Goal: Task Accomplishment & Management: Use online tool/utility

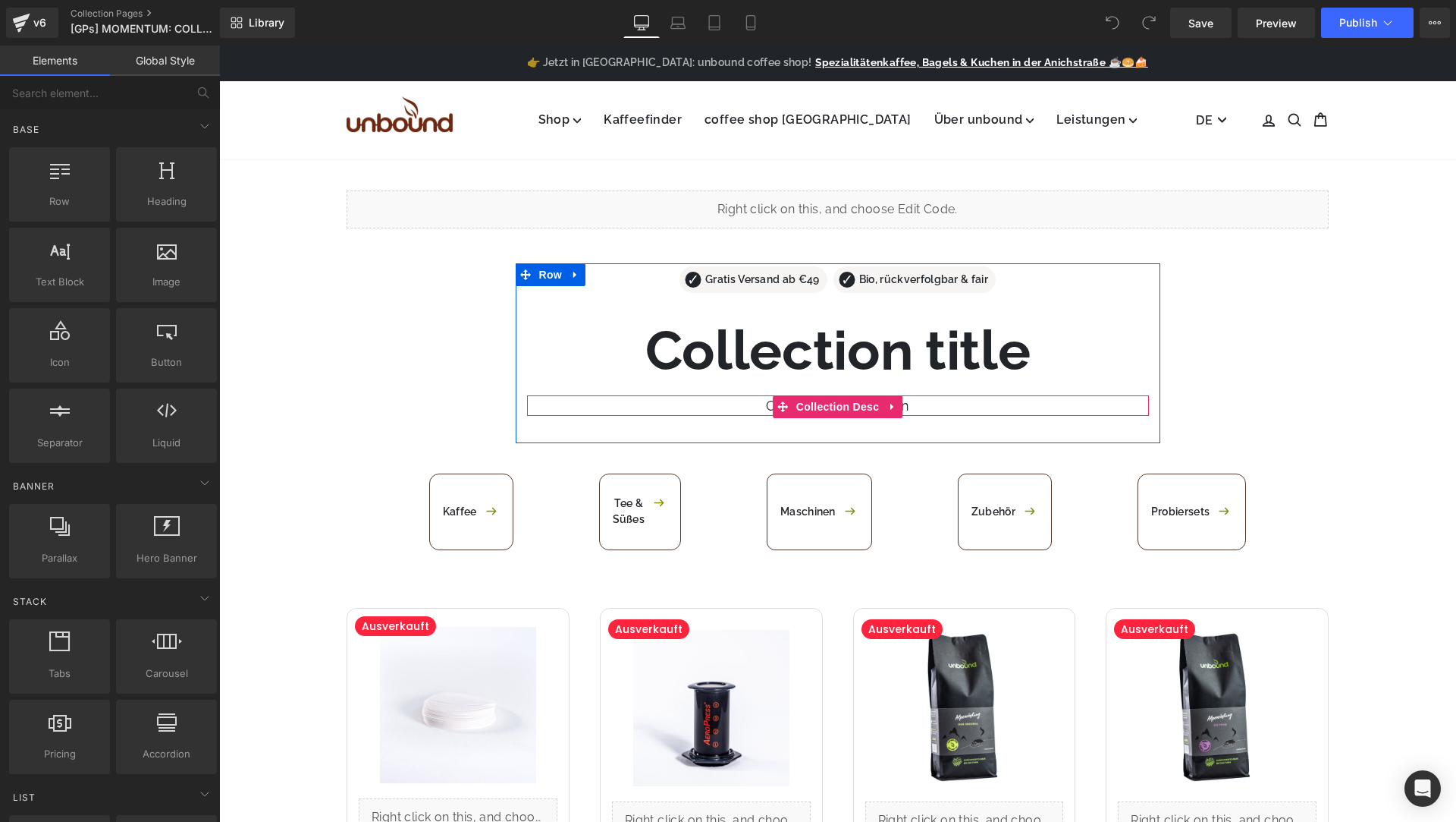
scroll to position [24, 0]
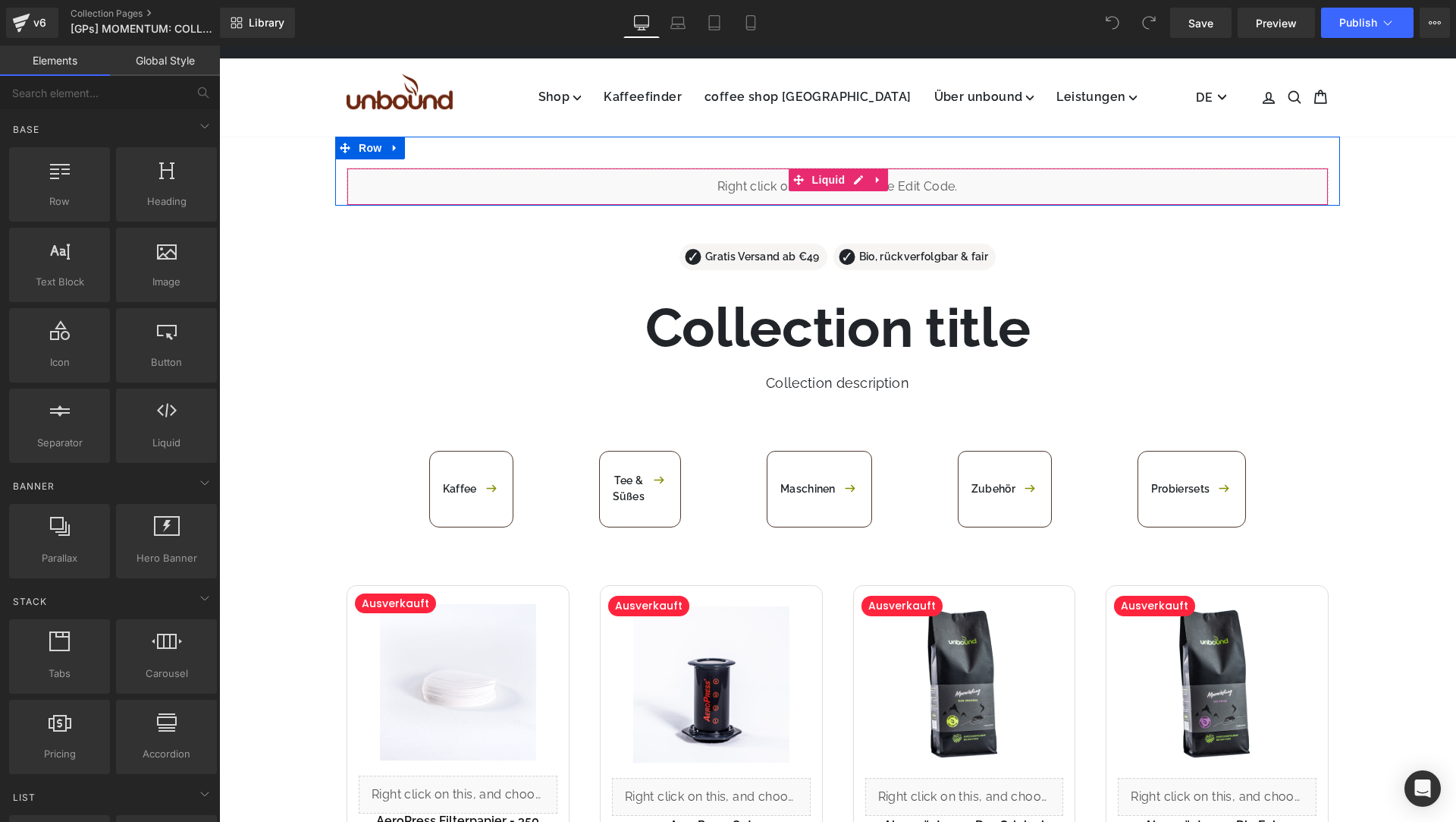
click at [646, 190] on div "Liquid" at bounding box center [837, 186] width 982 height 38
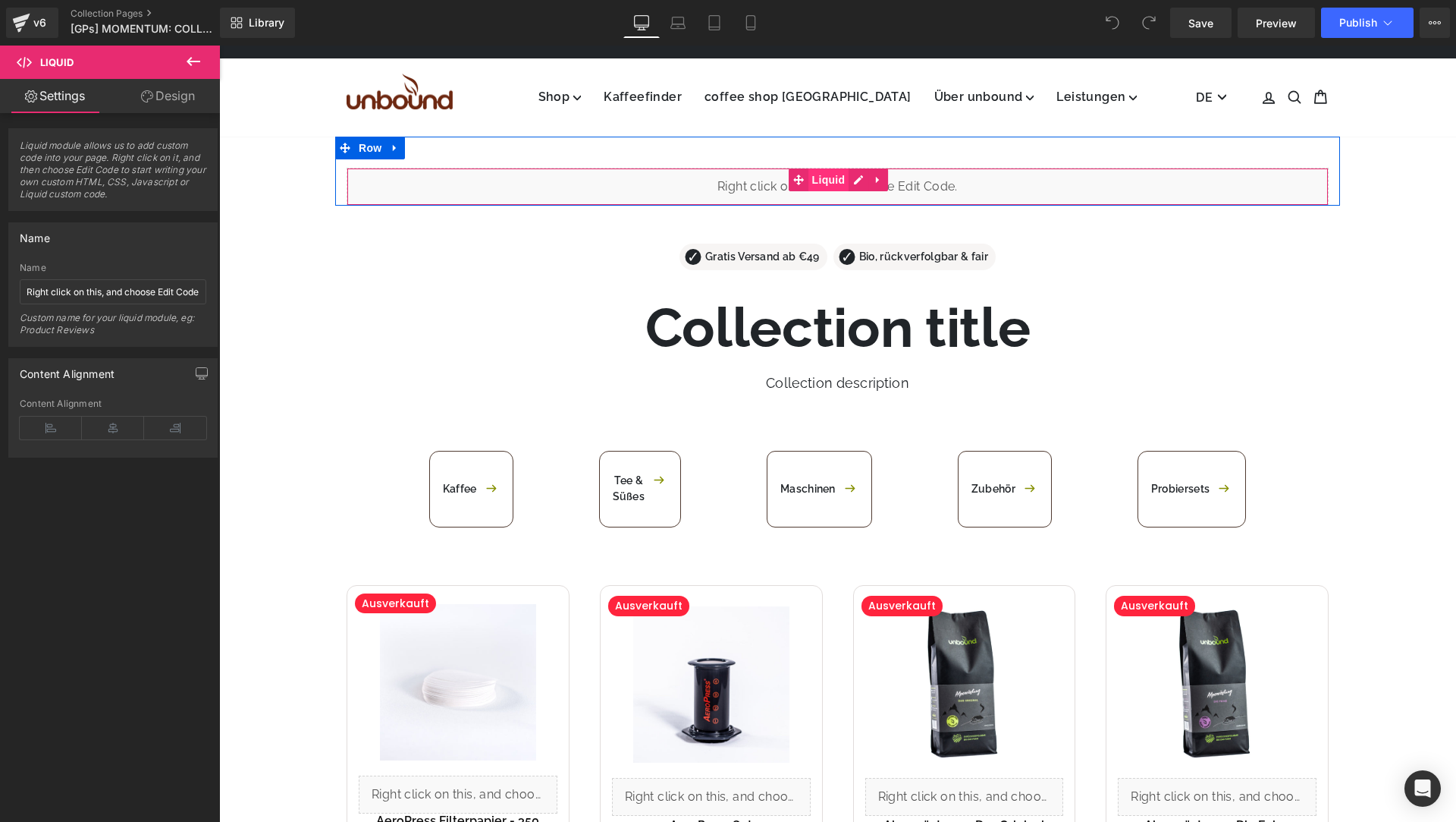
click at [827, 175] on span "Liquid" at bounding box center [828, 180] width 41 height 23
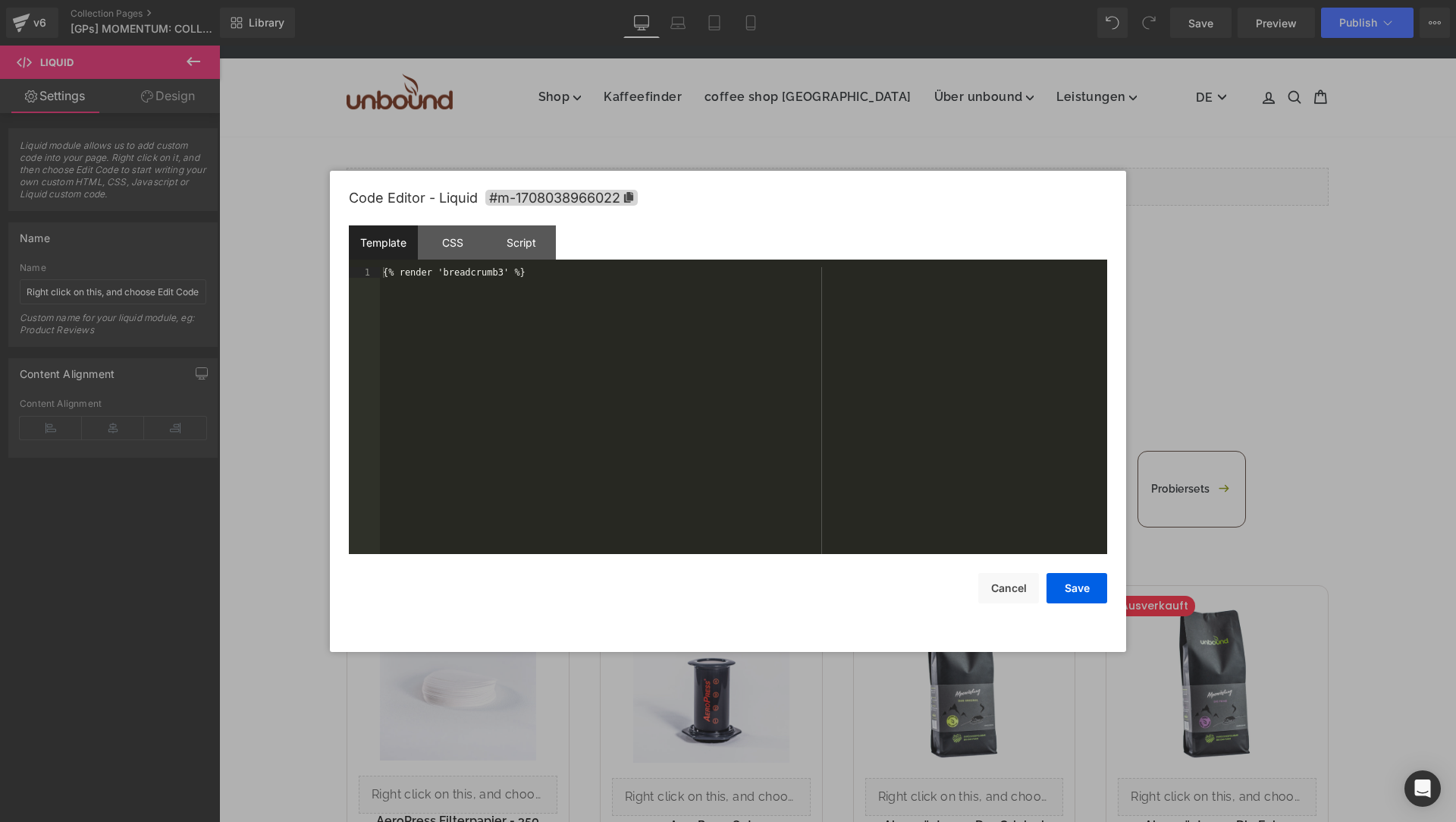
click at [683, 0] on div "Liquid You are previewing how the will restyle your page. You can not edit Elem…" at bounding box center [728, 0] width 1456 height 0
click at [438, 234] on div "CSS" at bounding box center [452, 241] width 69 height 34
click at [525, 239] on div "Script" at bounding box center [520, 241] width 69 height 34
drag, startPoint x: 1197, startPoint y: 161, endPoint x: 978, endPoint y: 115, distance: 223.8
click at [1197, 161] on div at bounding box center [728, 411] width 1456 height 822
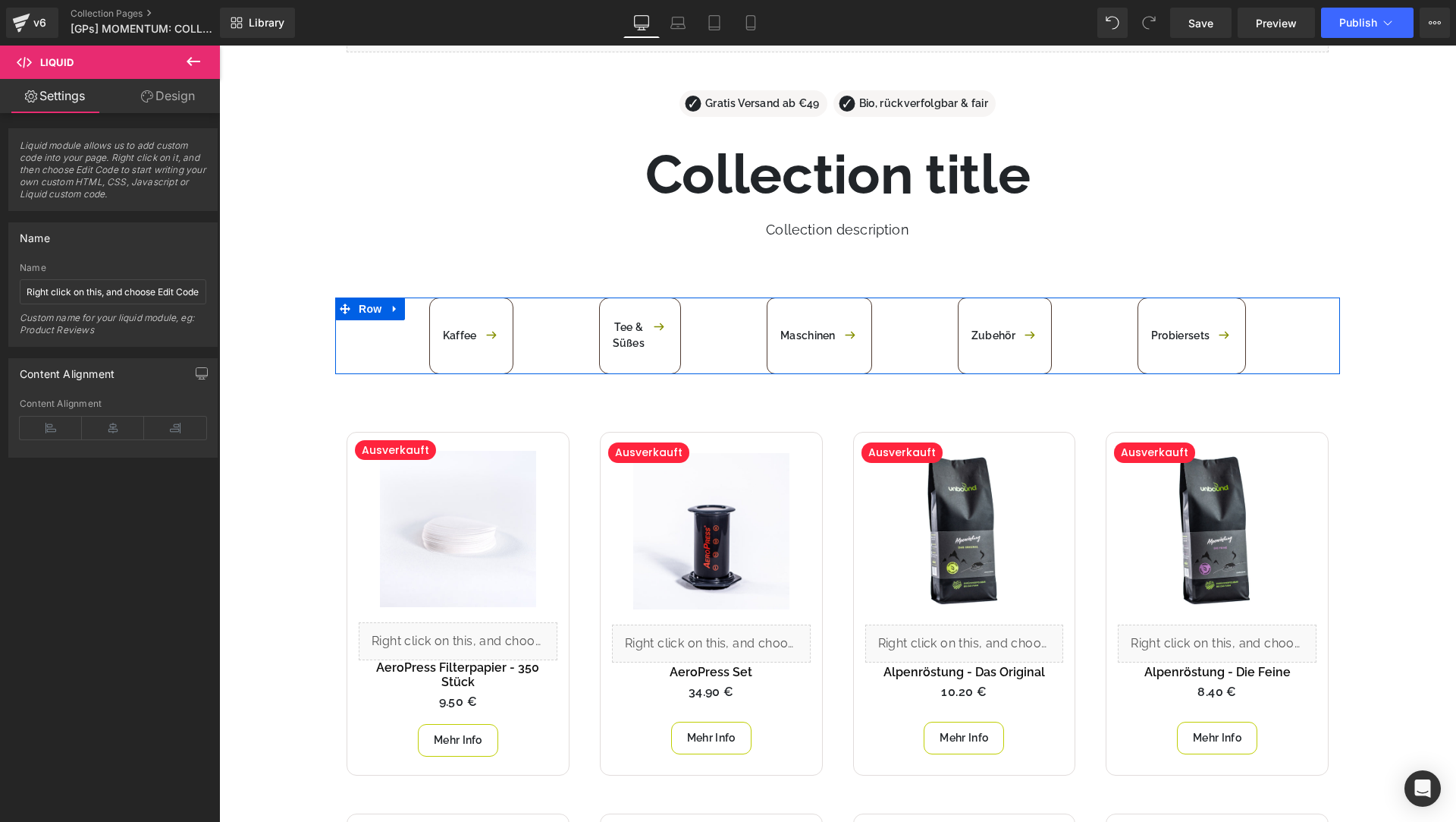
scroll to position [399, 0]
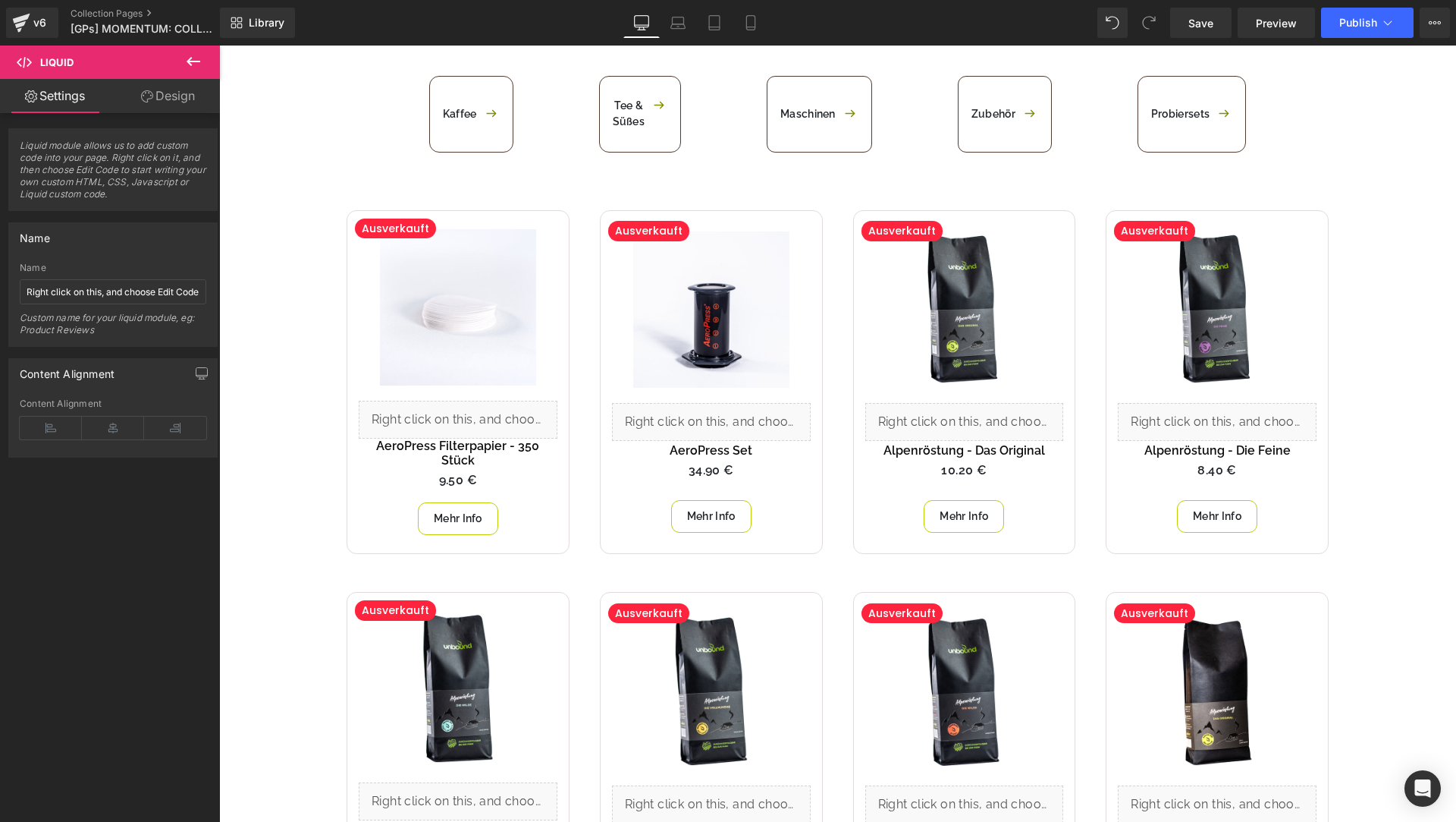
click at [451, 367] on img at bounding box center [459, 307] width 156 height 156
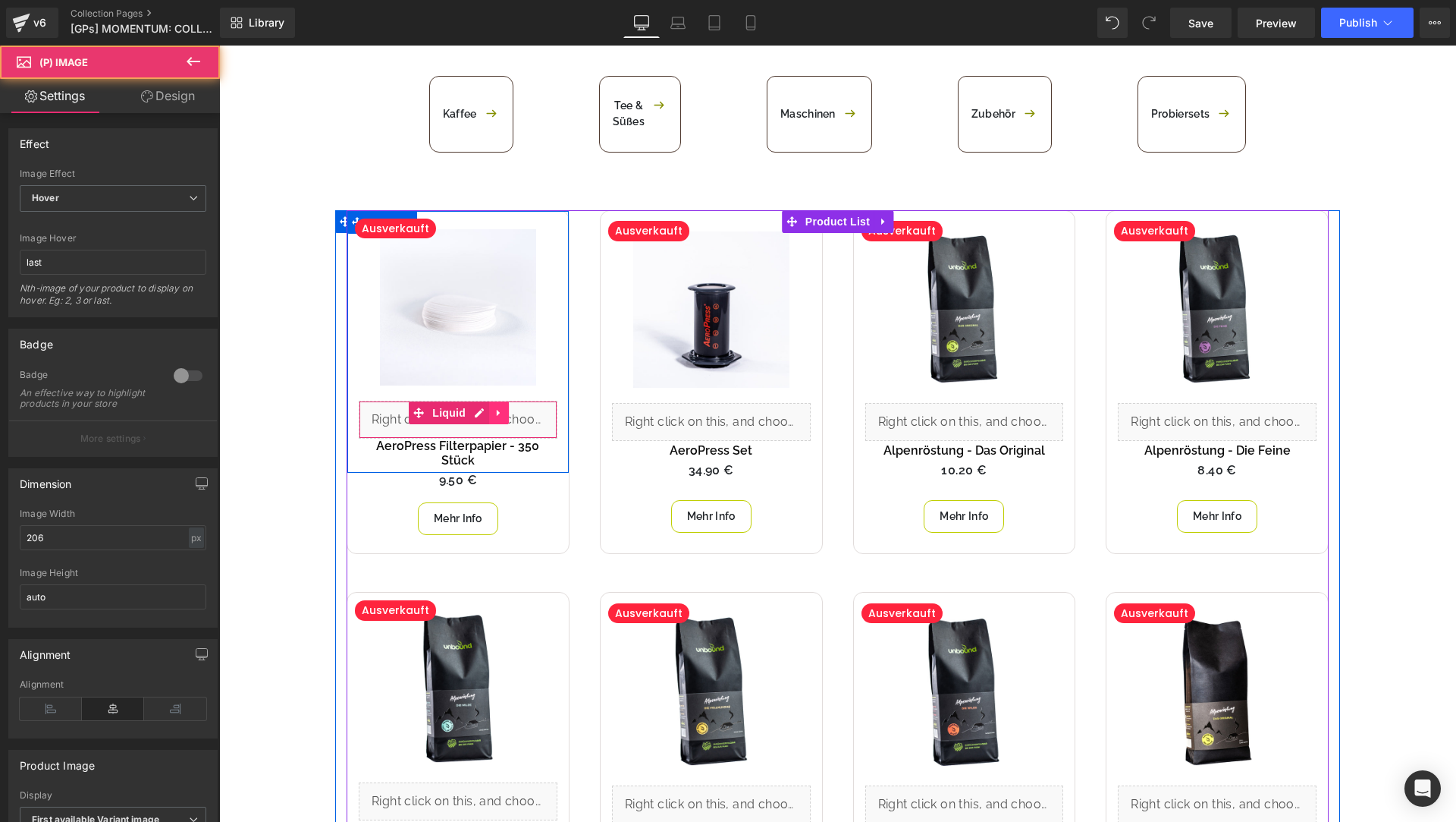
click at [490, 419] on link at bounding box center [499, 413] width 19 height 23
click at [434, 431] on div "Liquid" at bounding box center [459, 419] width 199 height 38
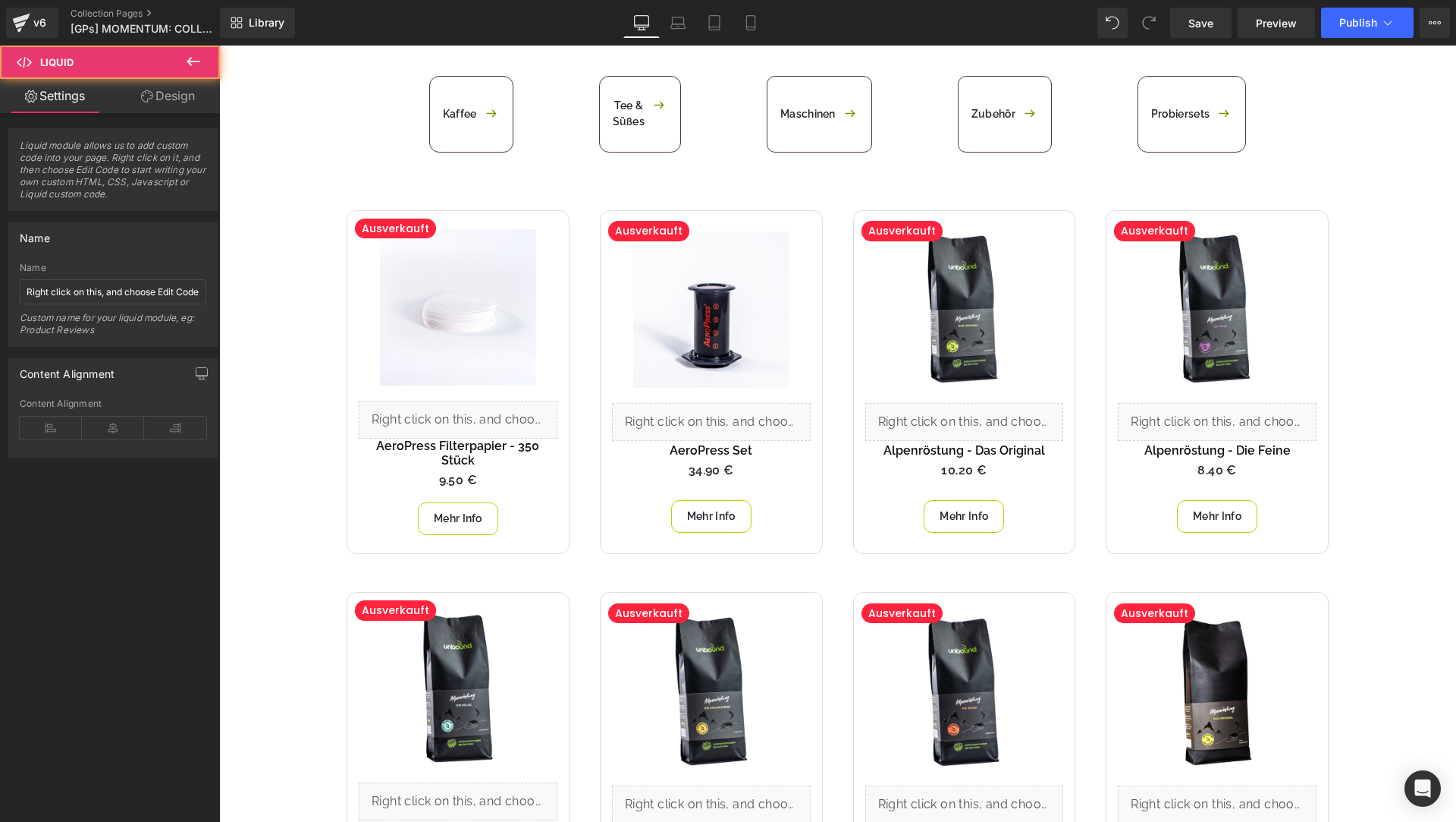
click at [265, 318] on div "Liquid Row 41px Gratis Versand ab €49 Text Block Bio, rückverfolgbar & fair Tex…" at bounding box center [837, 721] width 1237 height 1919
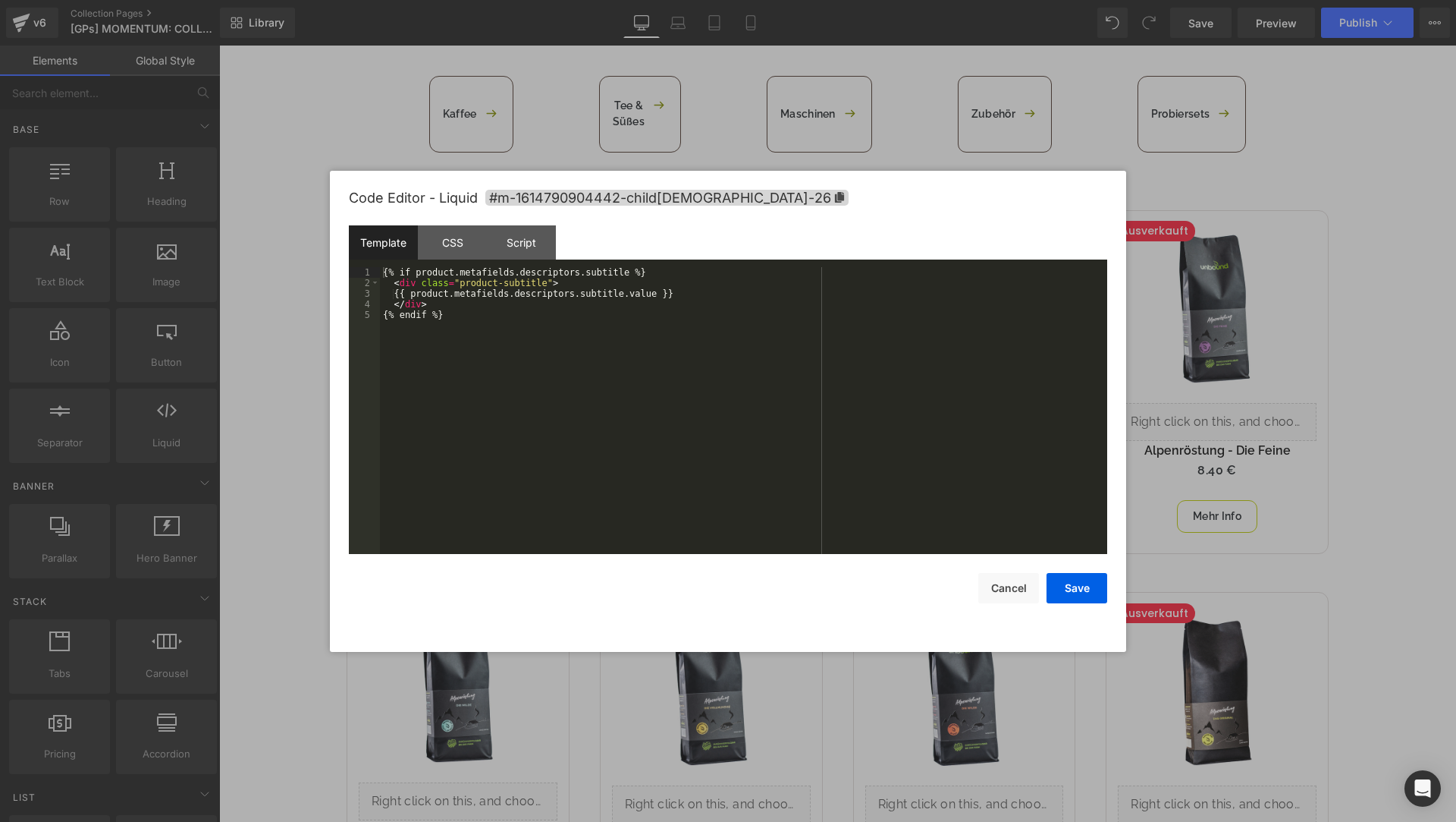
click at [445, 0] on div "Liquid You are previewing how the will restyle your page. You can not edit Elem…" at bounding box center [728, 0] width 1456 height 0
click at [468, 242] on div "CSS" at bounding box center [452, 241] width 69 height 34
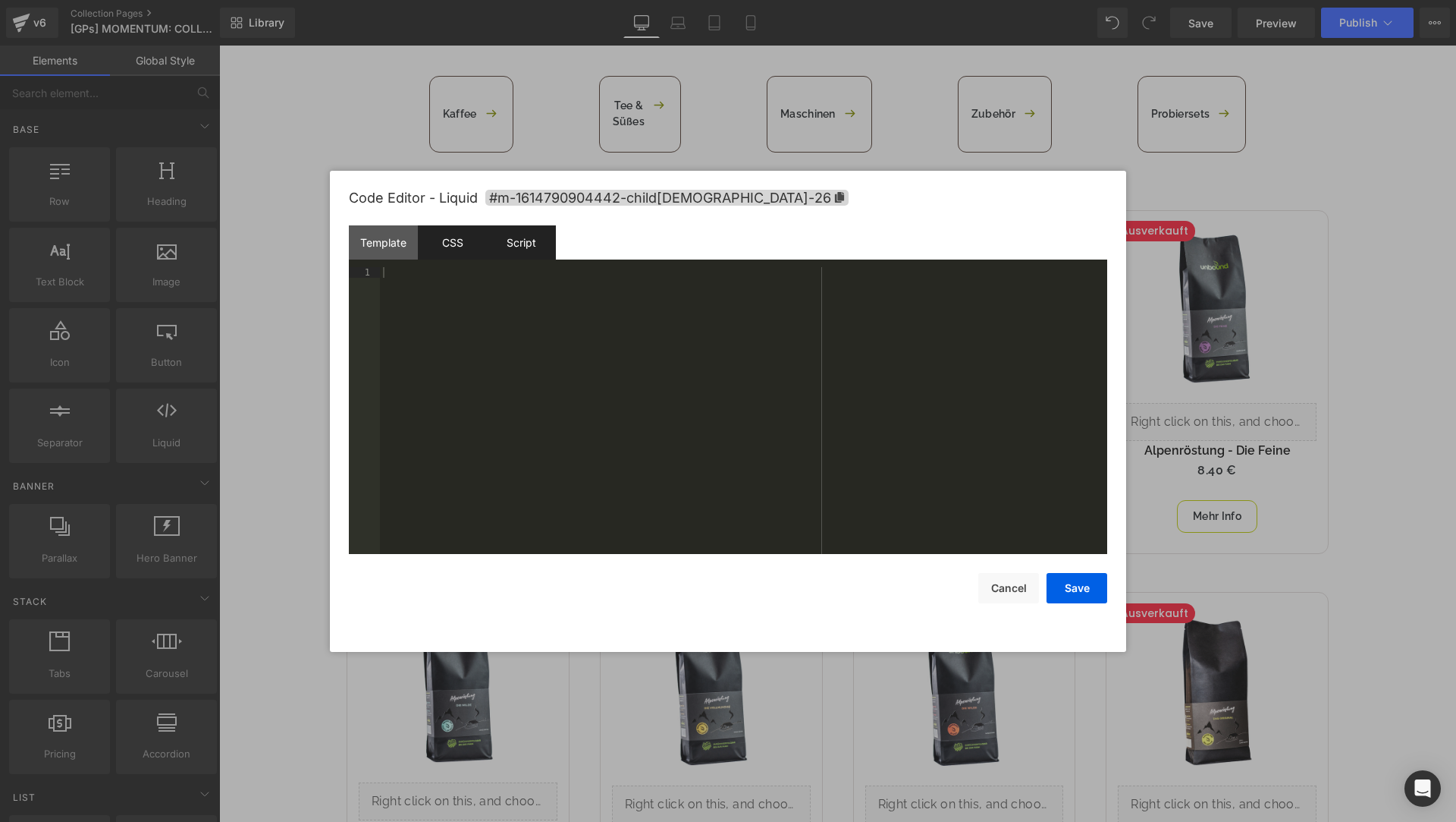
click at [513, 243] on div "Script" at bounding box center [520, 241] width 69 height 34
click at [1123, 194] on div "Code Editor - Liquid #m-1614790904442-child[DEMOGRAPHIC_DATA]-26 Template CSS S…" at bounding box center [728, 411] width 797 height 481
click at [1018, 581] on button "Cancel" at bounding box center [1008, 587] width 61 height 30
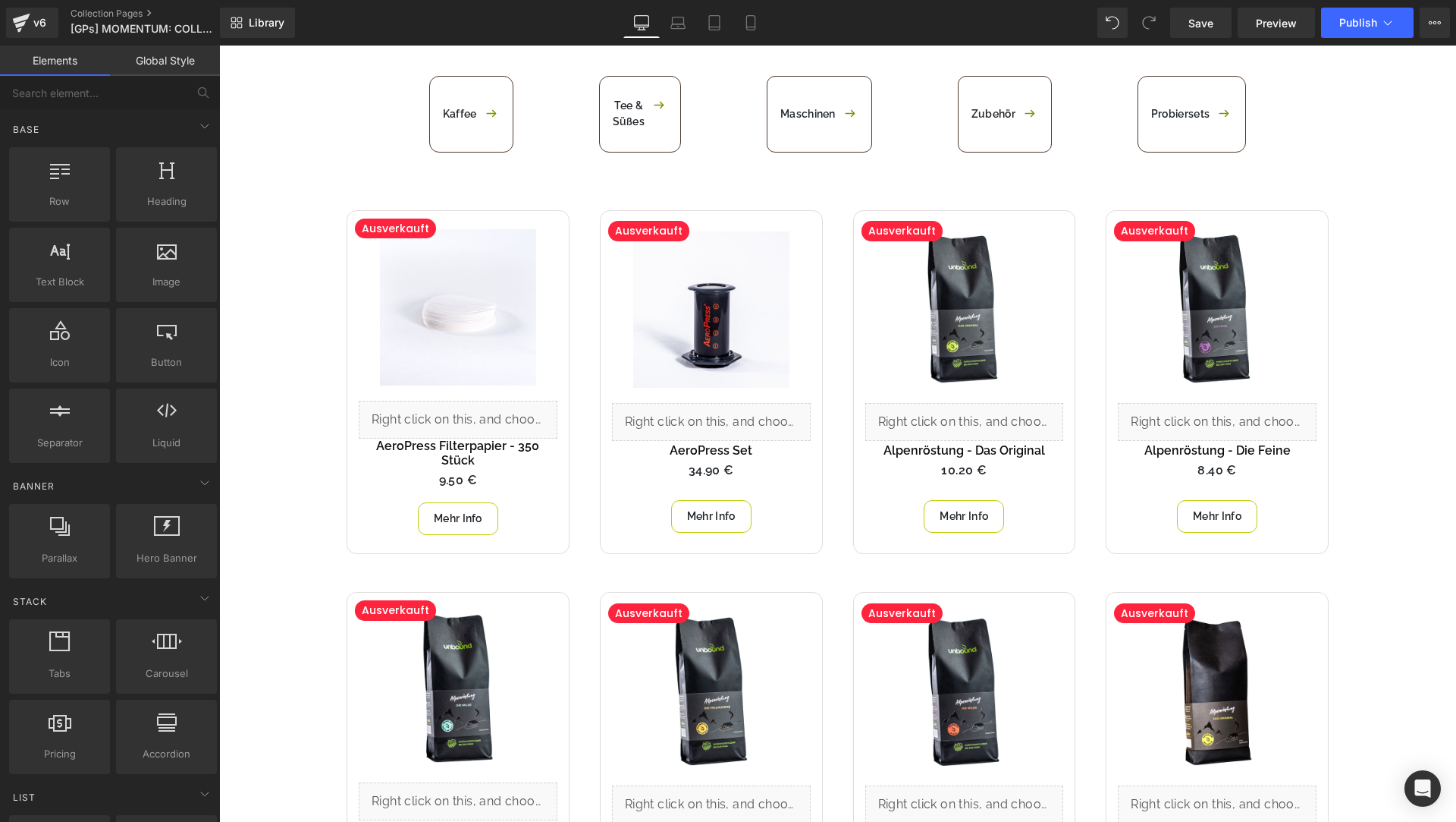
click at [474, 317] on img at bounding box center [459, 307] width 156 height 156
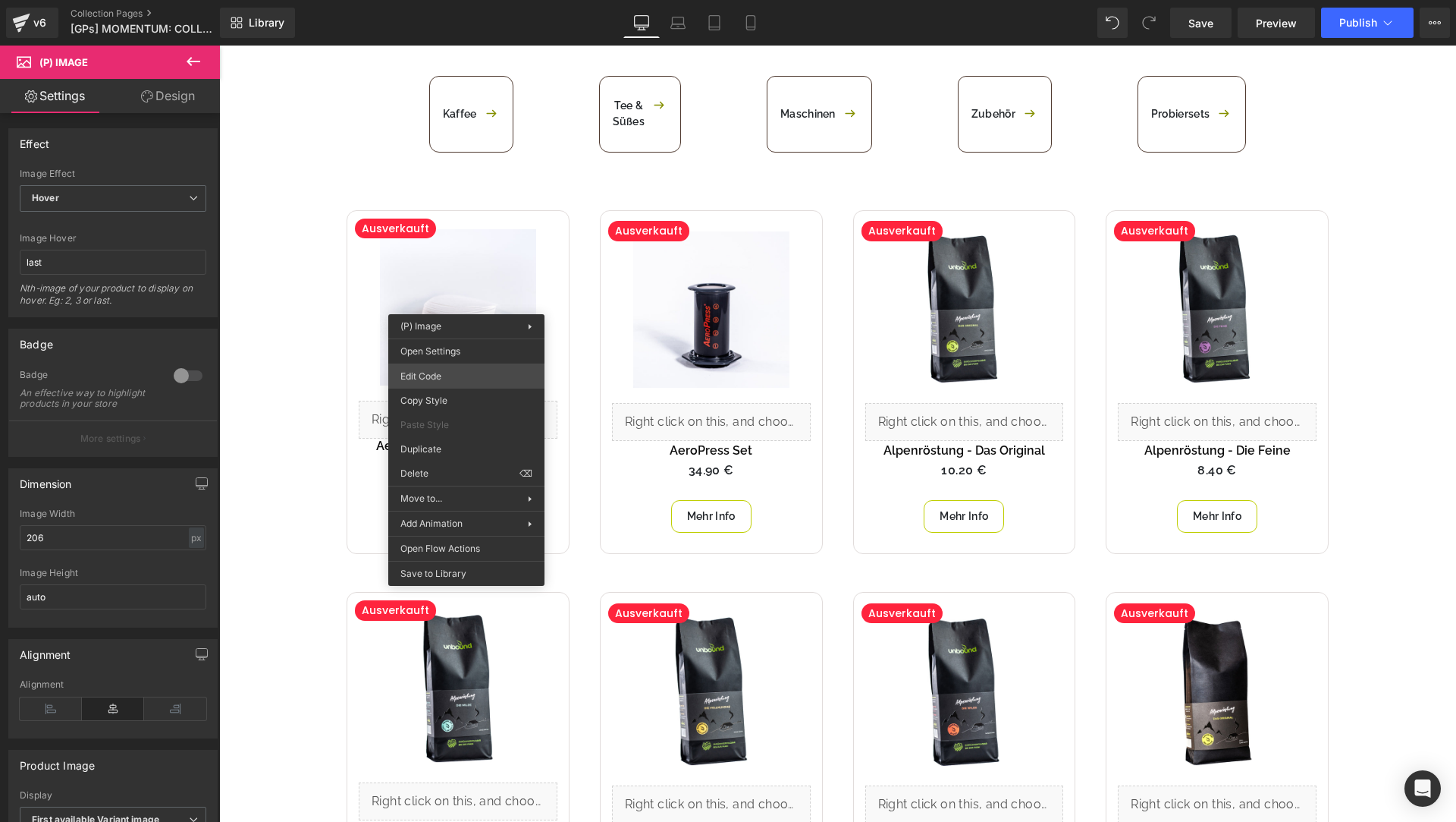
click at [465, 0] on div "Liquid You are previewing how the will restyle your page. You can not edit Elem…" at bounding box center [728, 0] width 1456 height 0
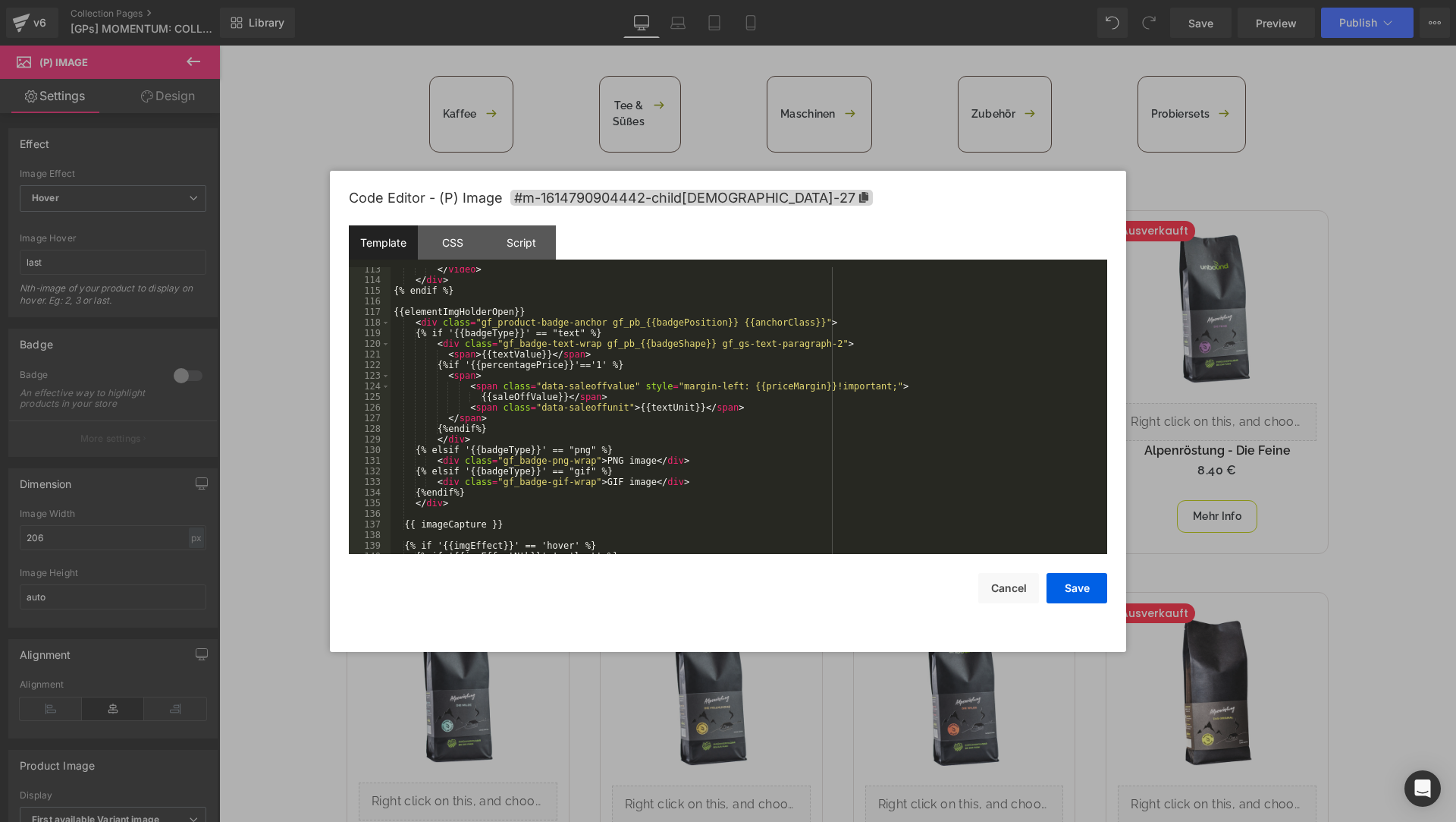
scroll to position [1383, 0]
click at [461, 232] on div "CSS" at bounding box center [452, 241] width 69 height 34
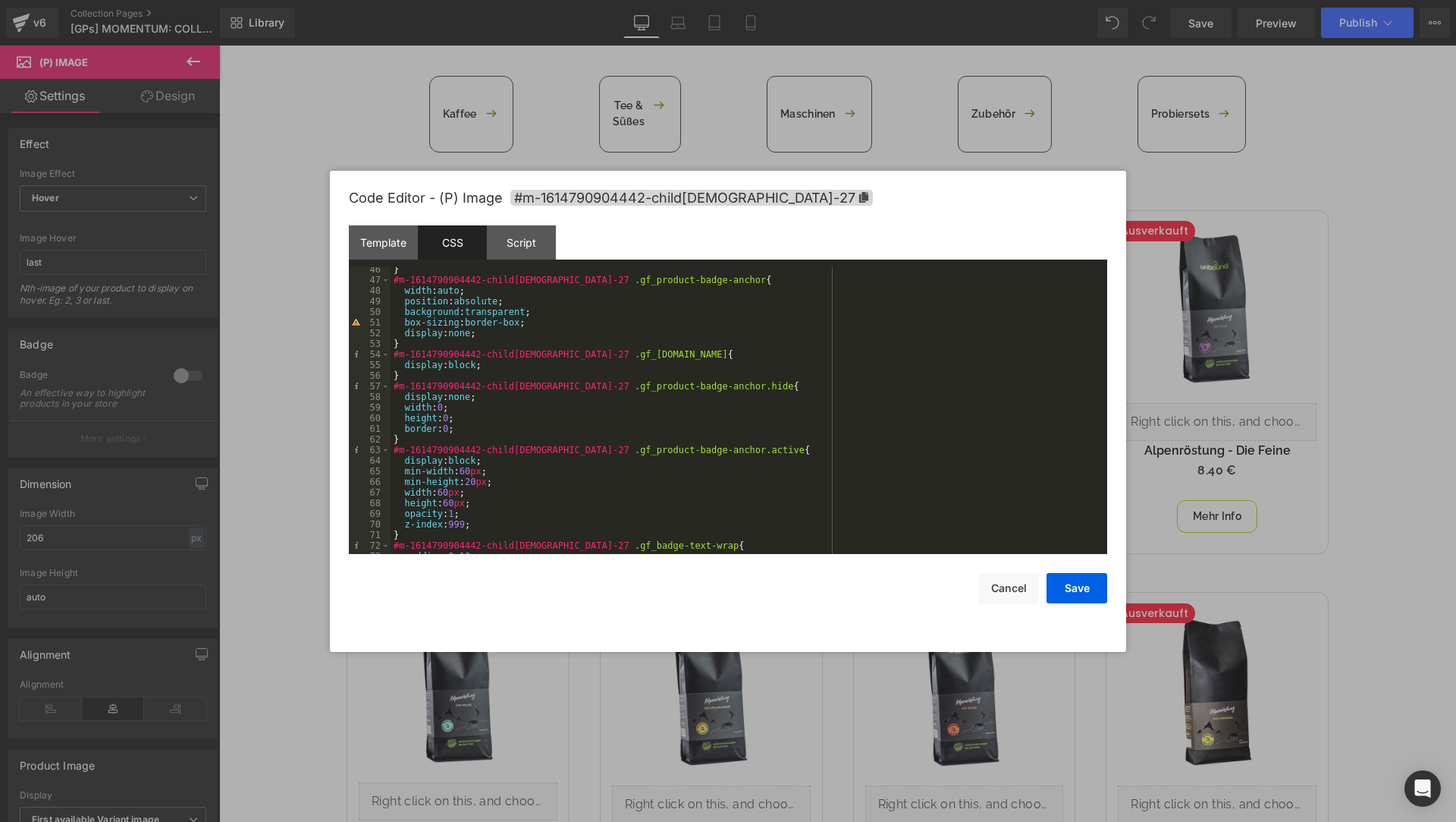
scroll to position [702, 0]
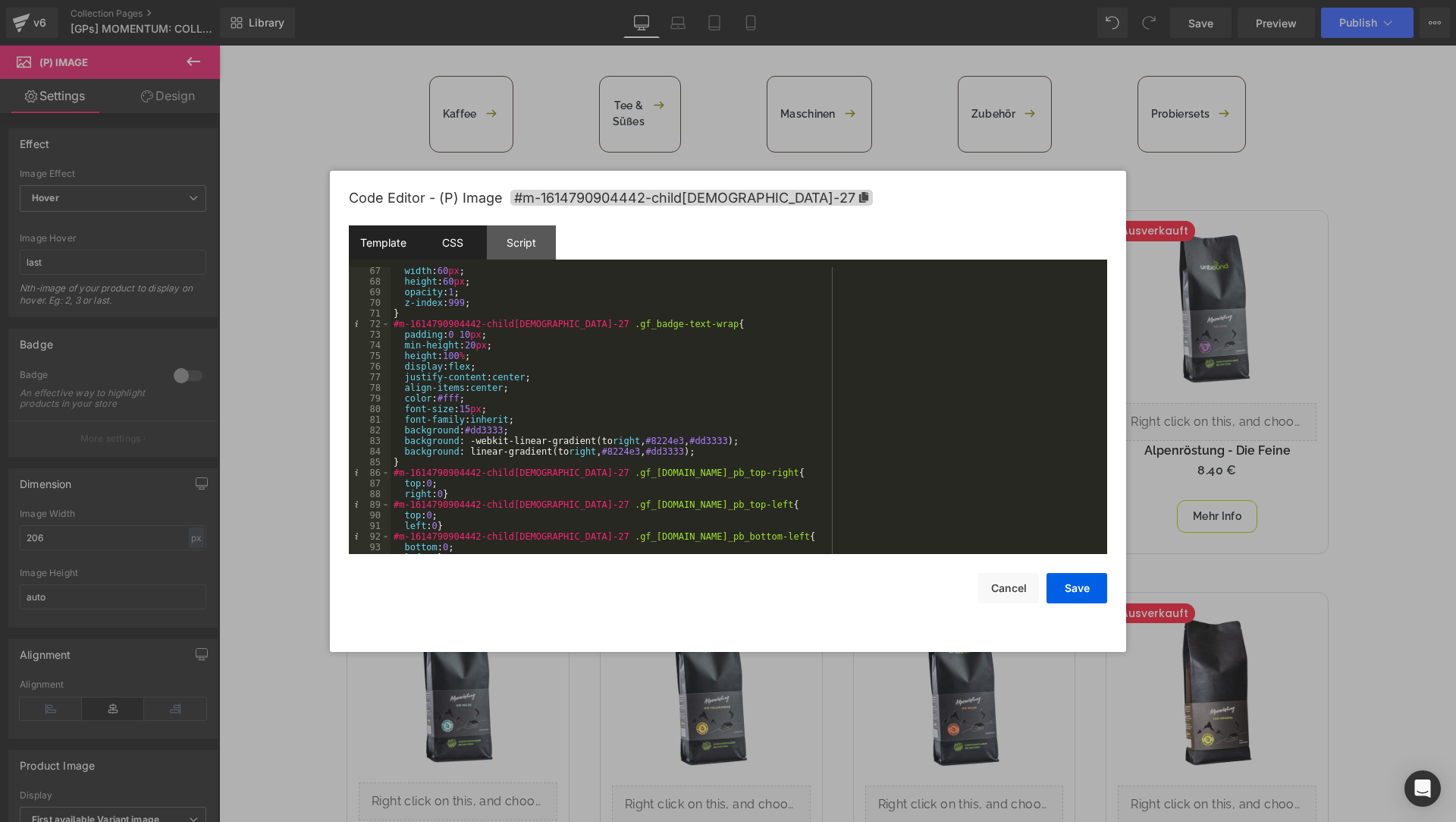
click at [391, 237] on div "Template" at bounding box center [382, 241] width 69 height 34
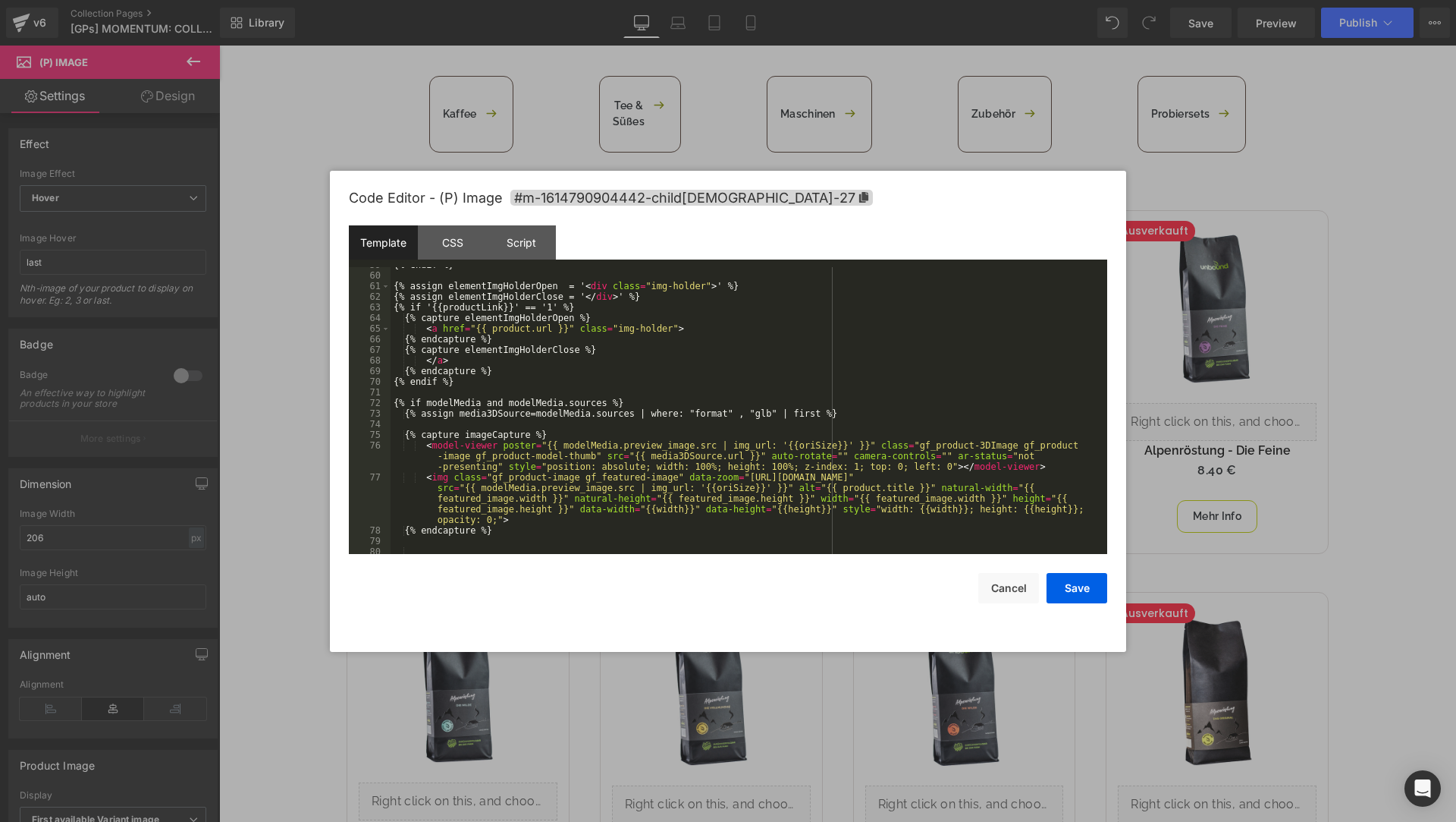
scroll to position [658, 0]
click at [1351, 54] on div at bounding box center [728, 411] width 1456 height 822
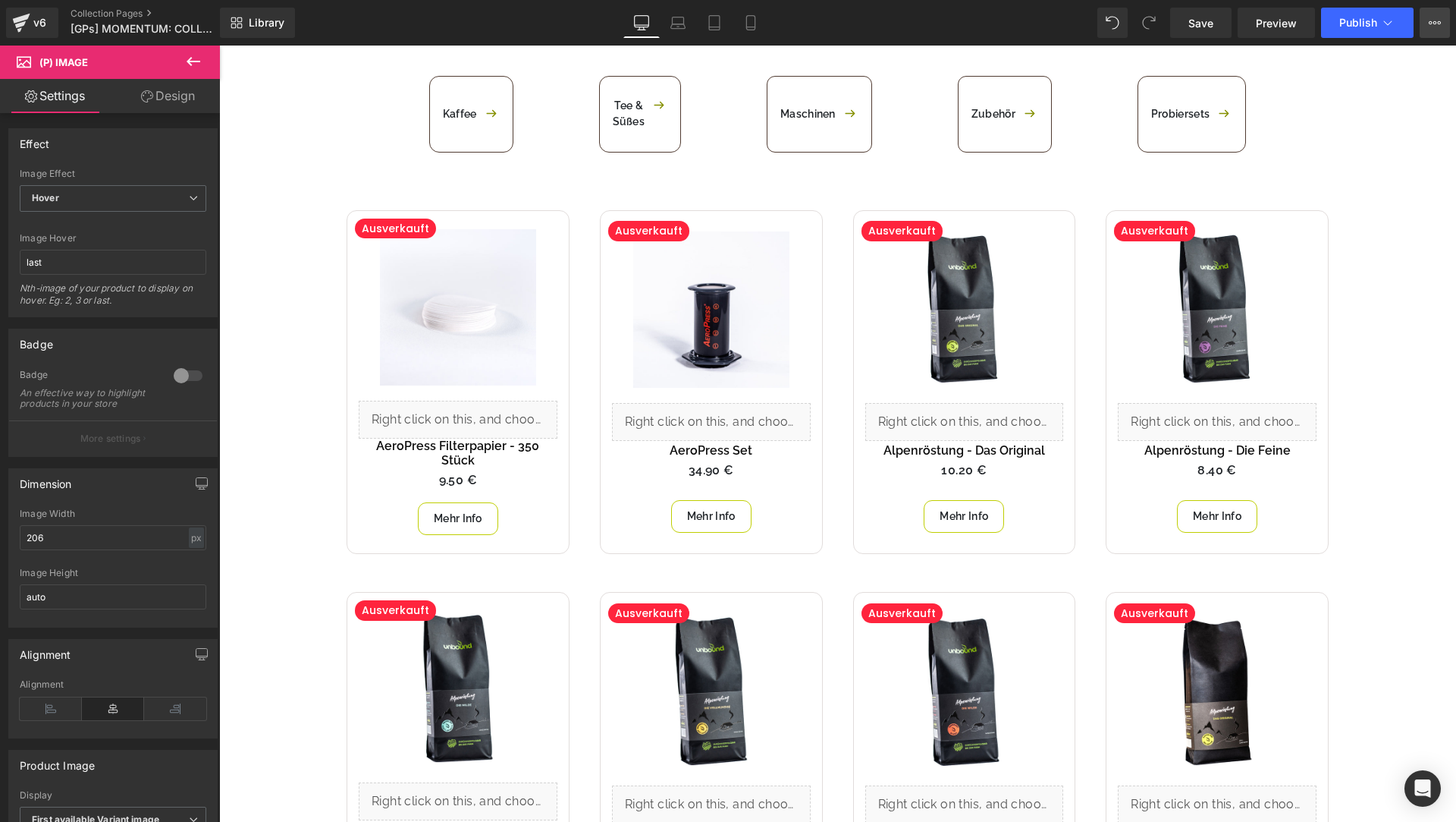
click at [1443, 13] on button "View Live Page View with current Template Save Template to Library Schedule Pub…" at bounding box center [1435, 22] width 30 height 30
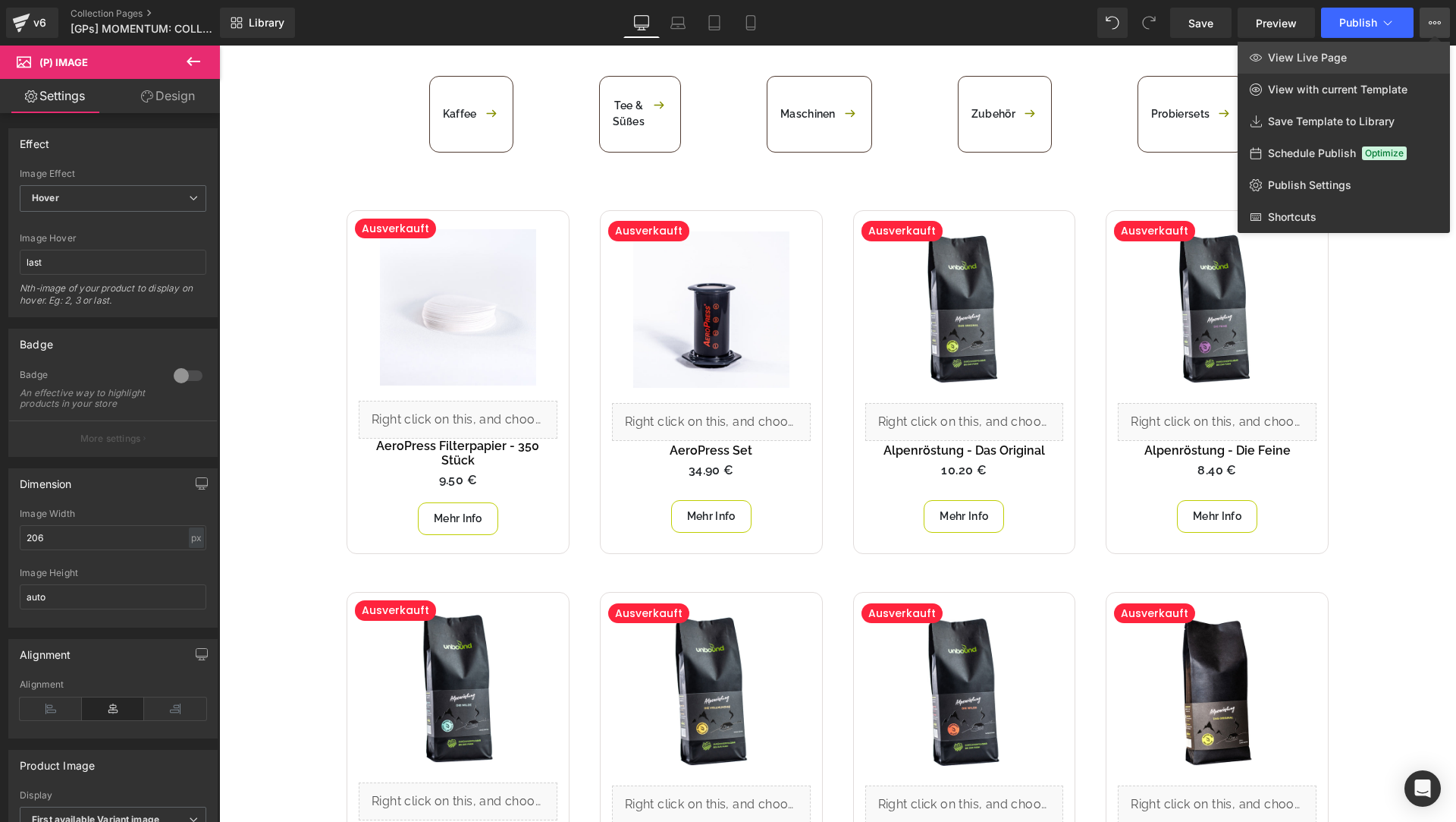
click at [1375, 50] on link "View Live Page" at bounding box center [1344, 57] width 212 height 32
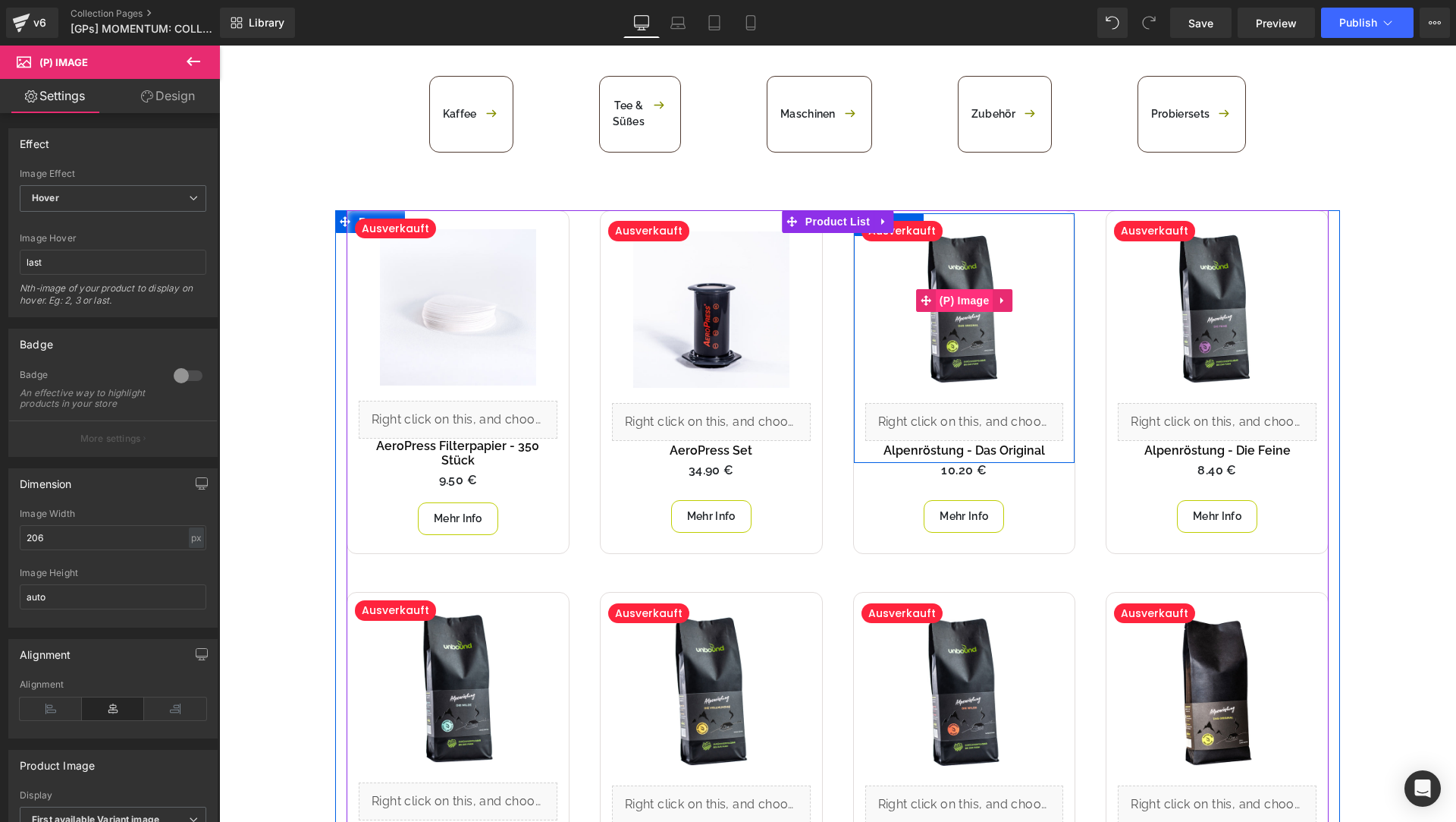
click at [982, 302] on span "(P) Image" at bounding box center [965, 300] width 58 height 23
click at [975, 297] on span "(P) Image" at bounding box center [965, 300] width 58 height 23
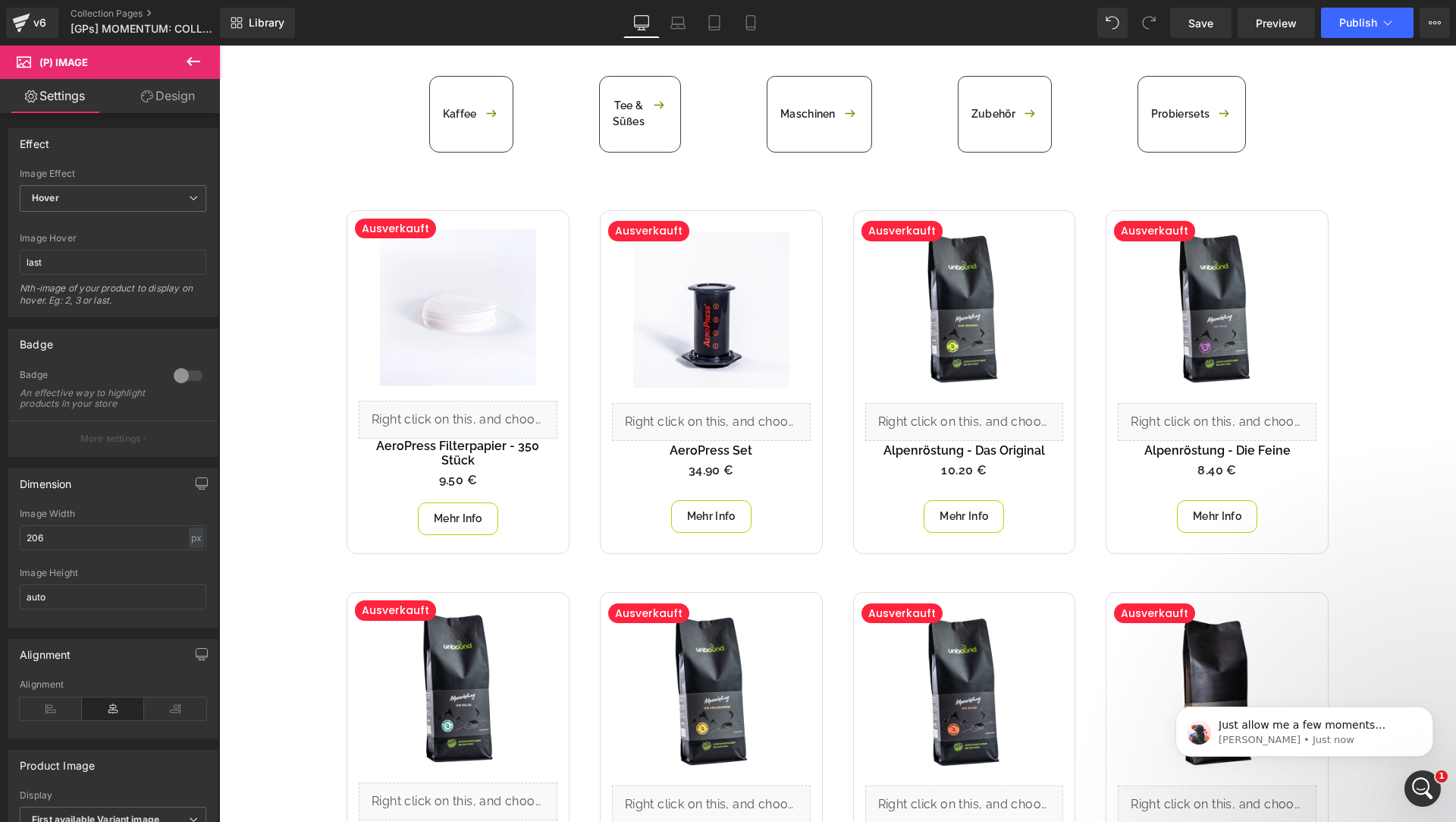
scroll to position [0, 0]
click at [112, 6] on div "v6 Collection Pages [GPs] MOMENTUM: COLLECTION PAGE" at bounding box center [110, 22] width 220 height 45
click at [34, 21] on div "v6" at bounding box center [40, 22] width 19 height 19
